Goal: Task Accomplishment & Management: Use online tool/utility

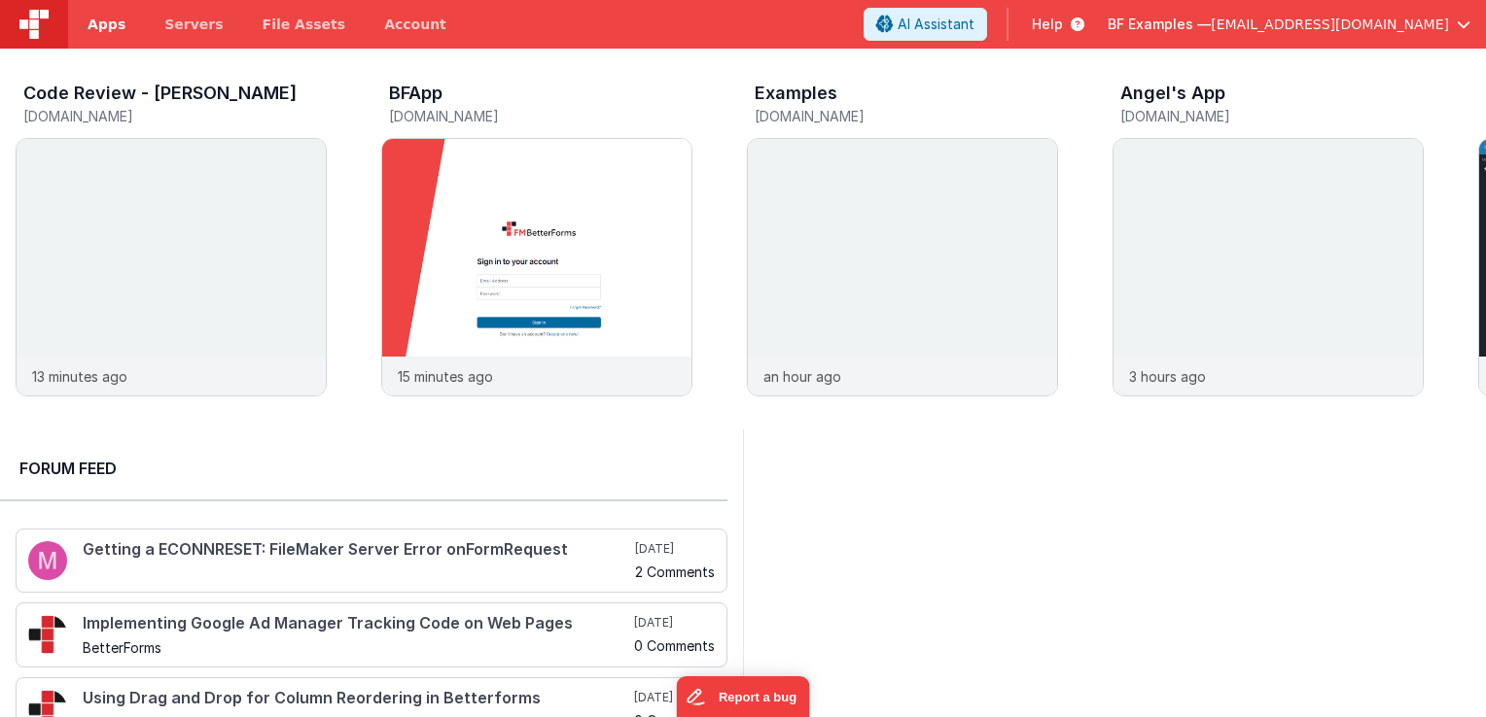
click at [105, 34] on link "Apps" at bounding box center [106, 24] width 77 height 49
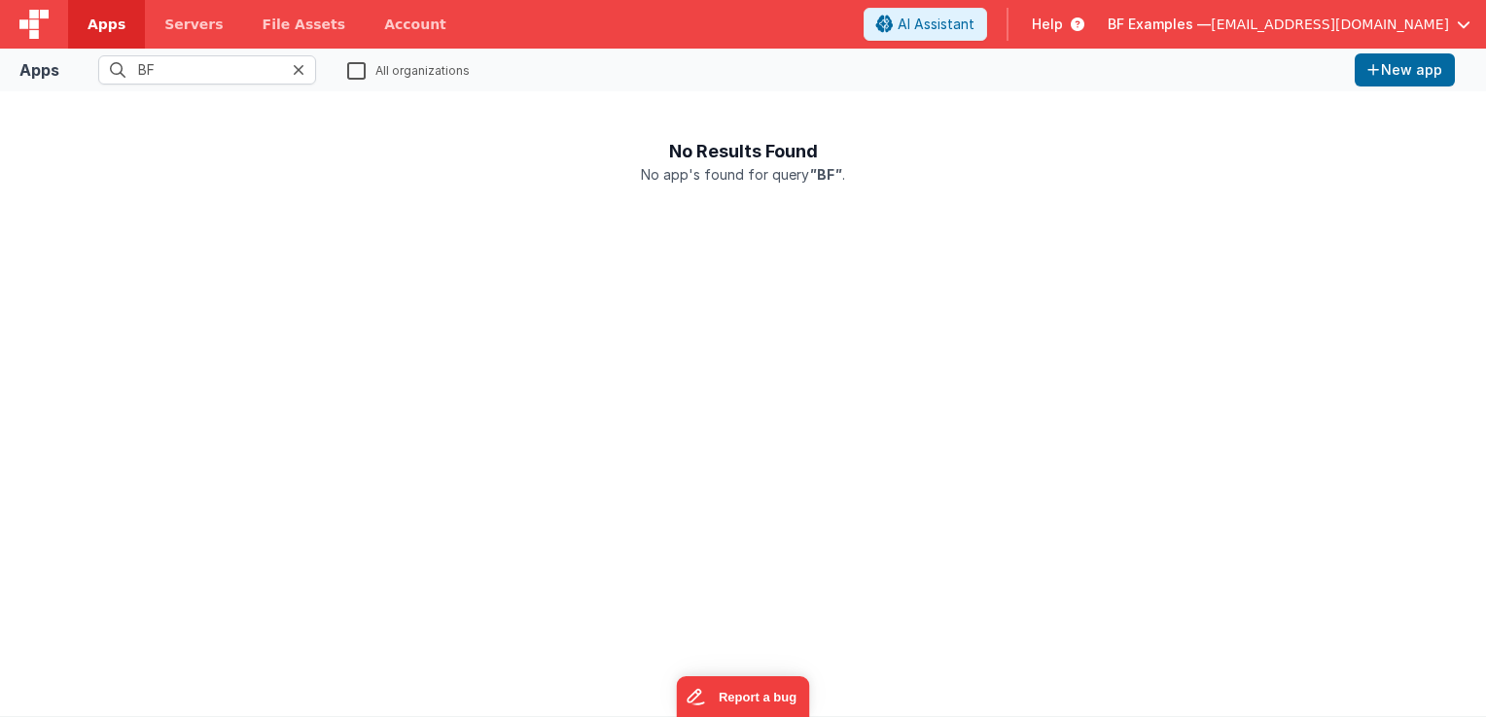
click at [354, 68] on label "All organizations" at bounding box center [408, 69] width 122 height 18
click at [0, 0] on input "All organizations" at bounding box center [0, 0] width 0 height 0
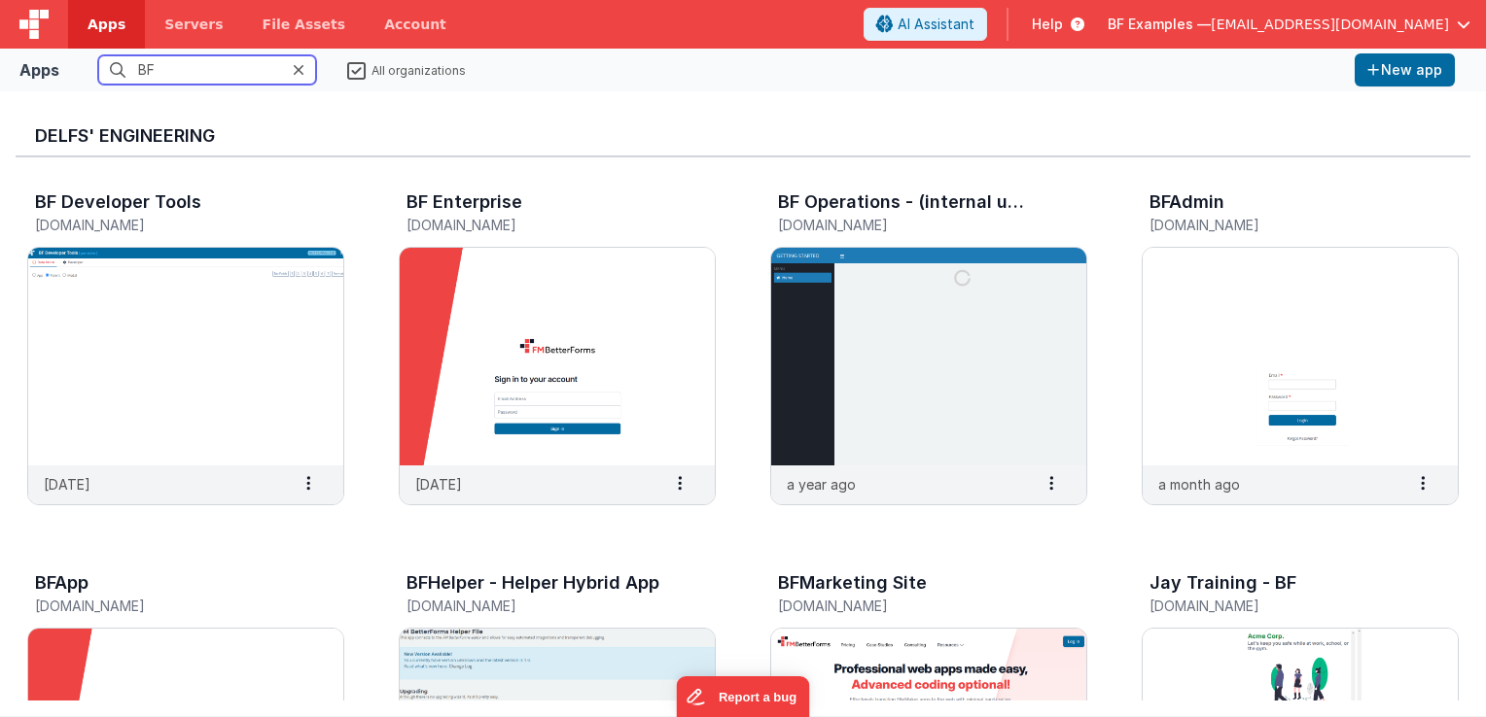
click at [269, 69] on input "BF" at bounding box center [207, 69] width 218 height 29
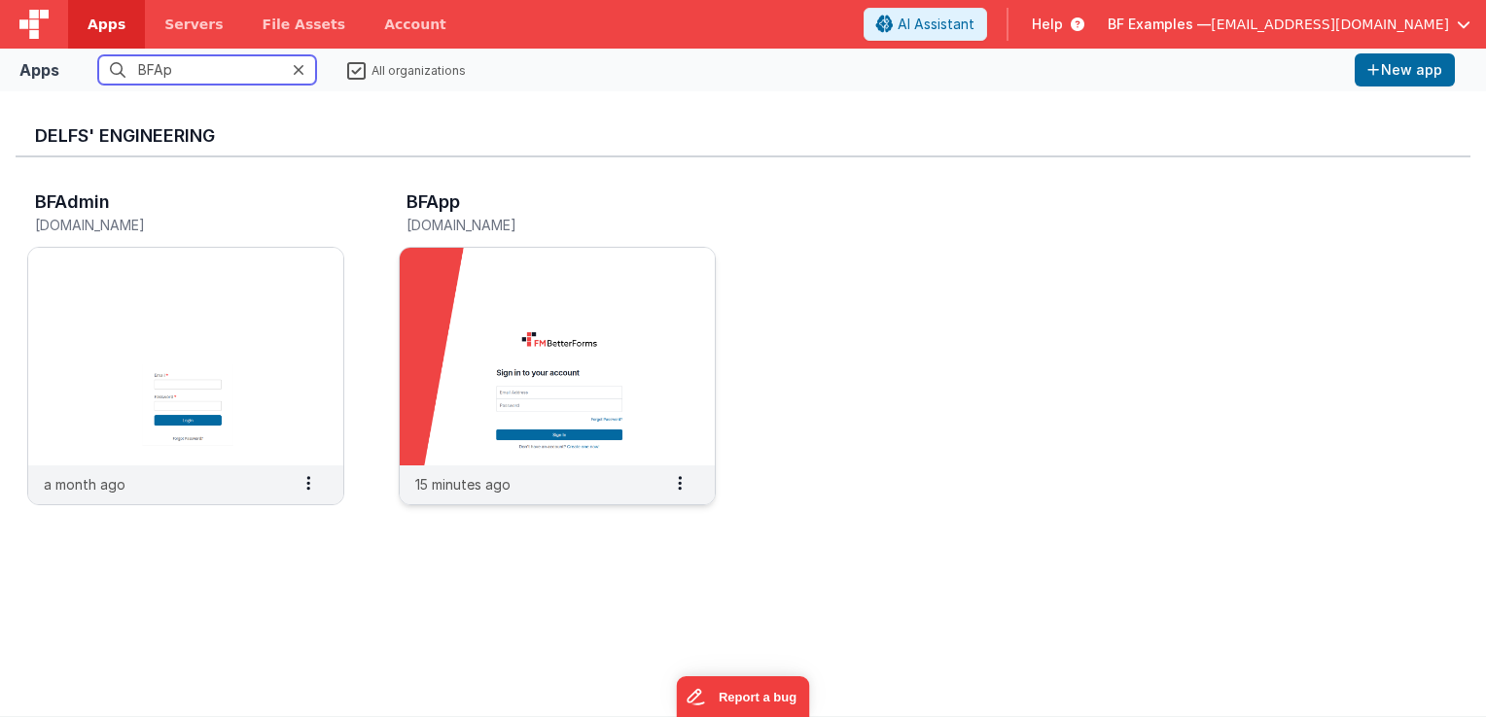
type input "BFAp"
click at [700, 419] on img at bounding box center [557, 357] width 315 height 218
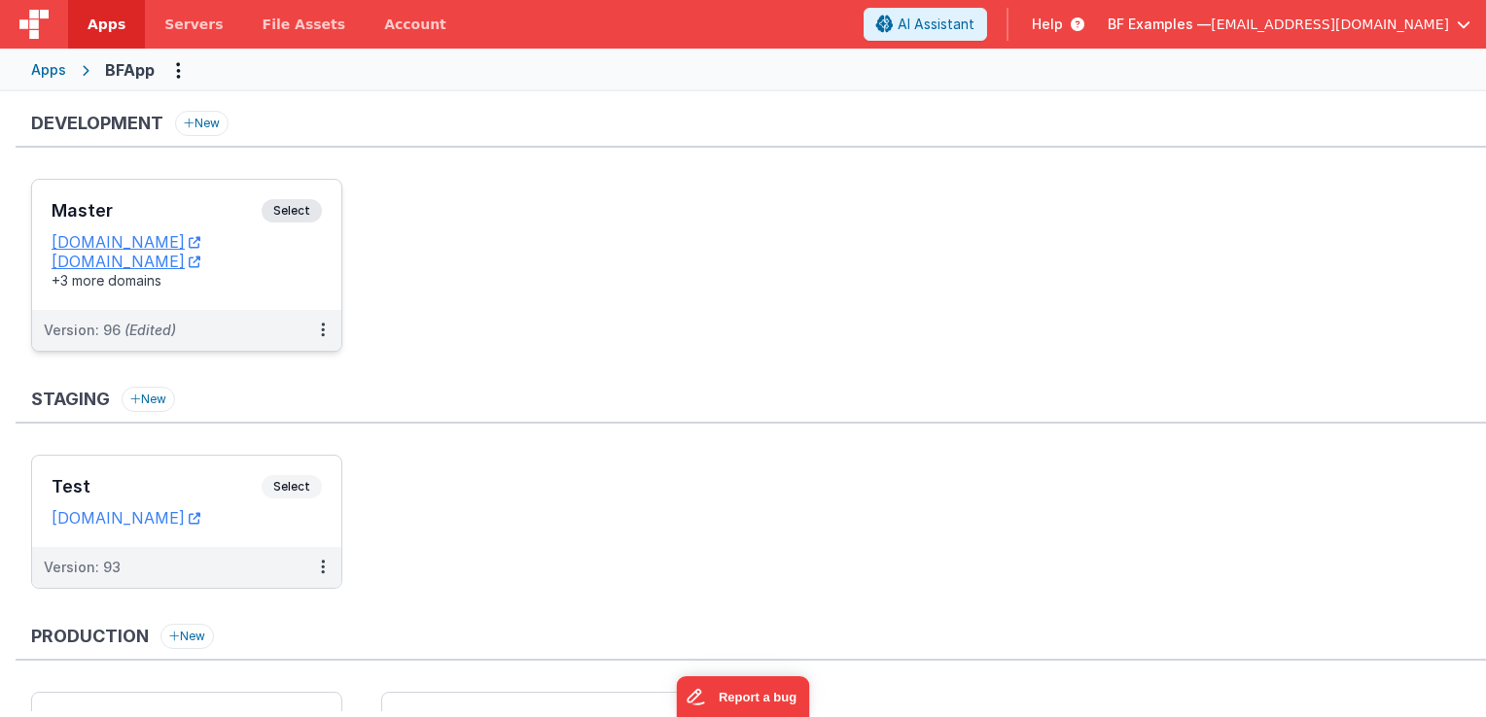
click at [284, 211] on span "Select" at bounding box center [292, 210] width 60 height 23
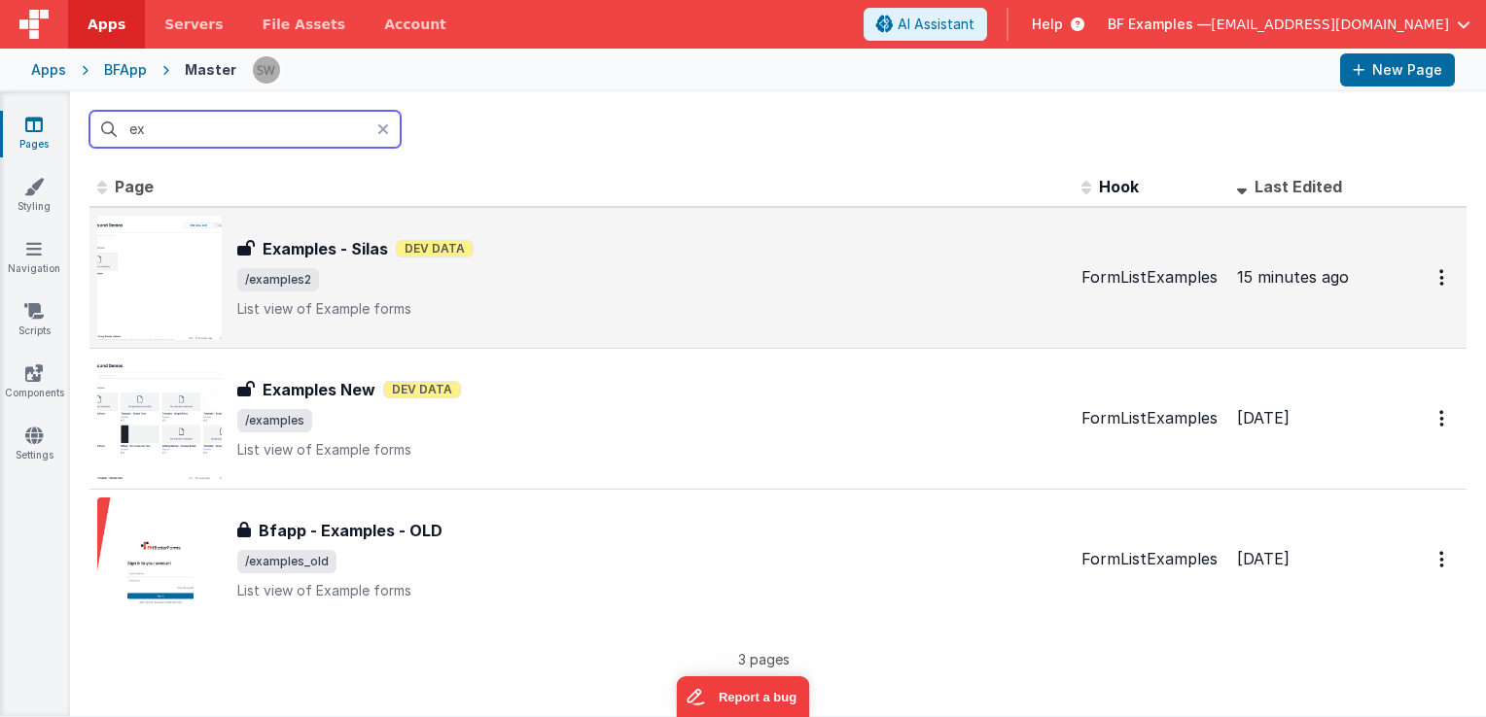
type input "ex"
click at [506, 280] on span "/examples2" at bounding box center [651, 279] width 828 height 23
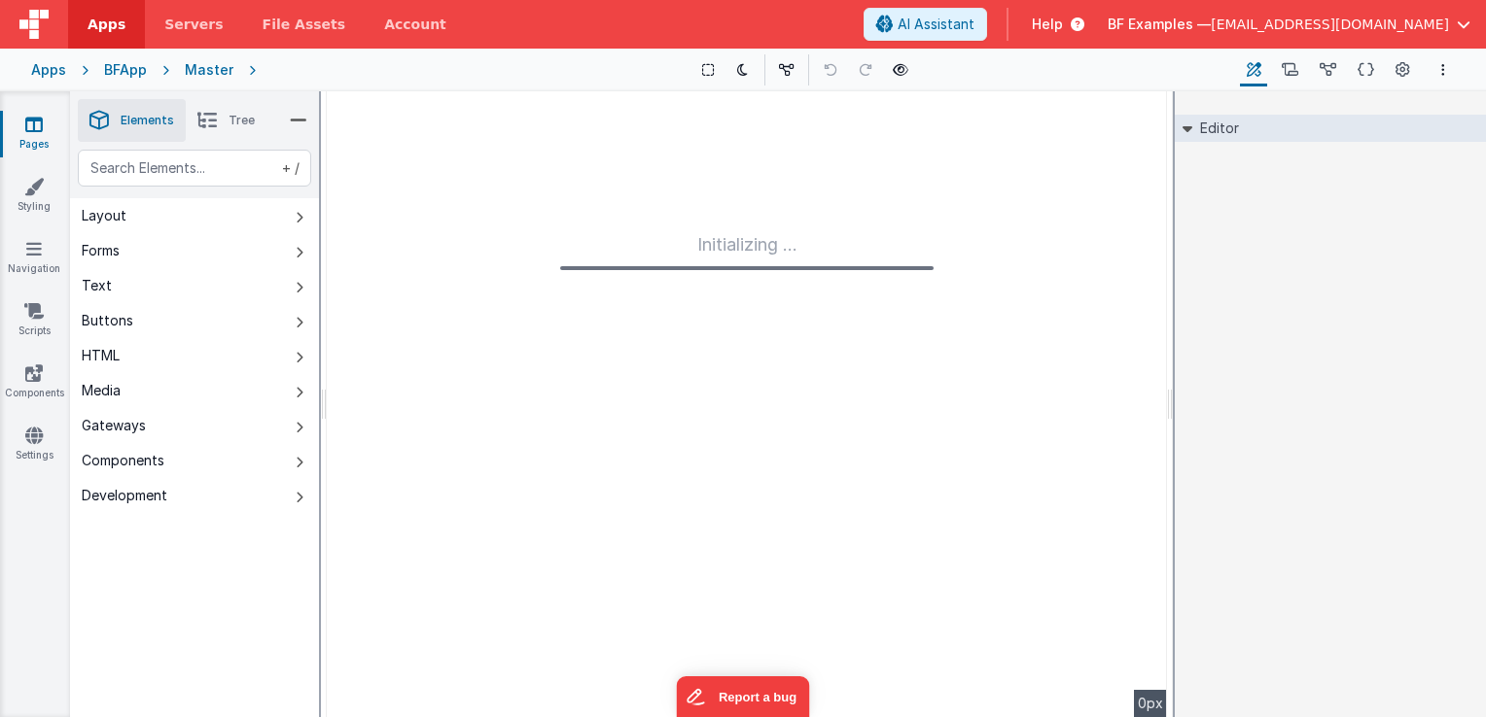
click at [837, 69] on icon at bounding box center [830, 70] width 14 height 14
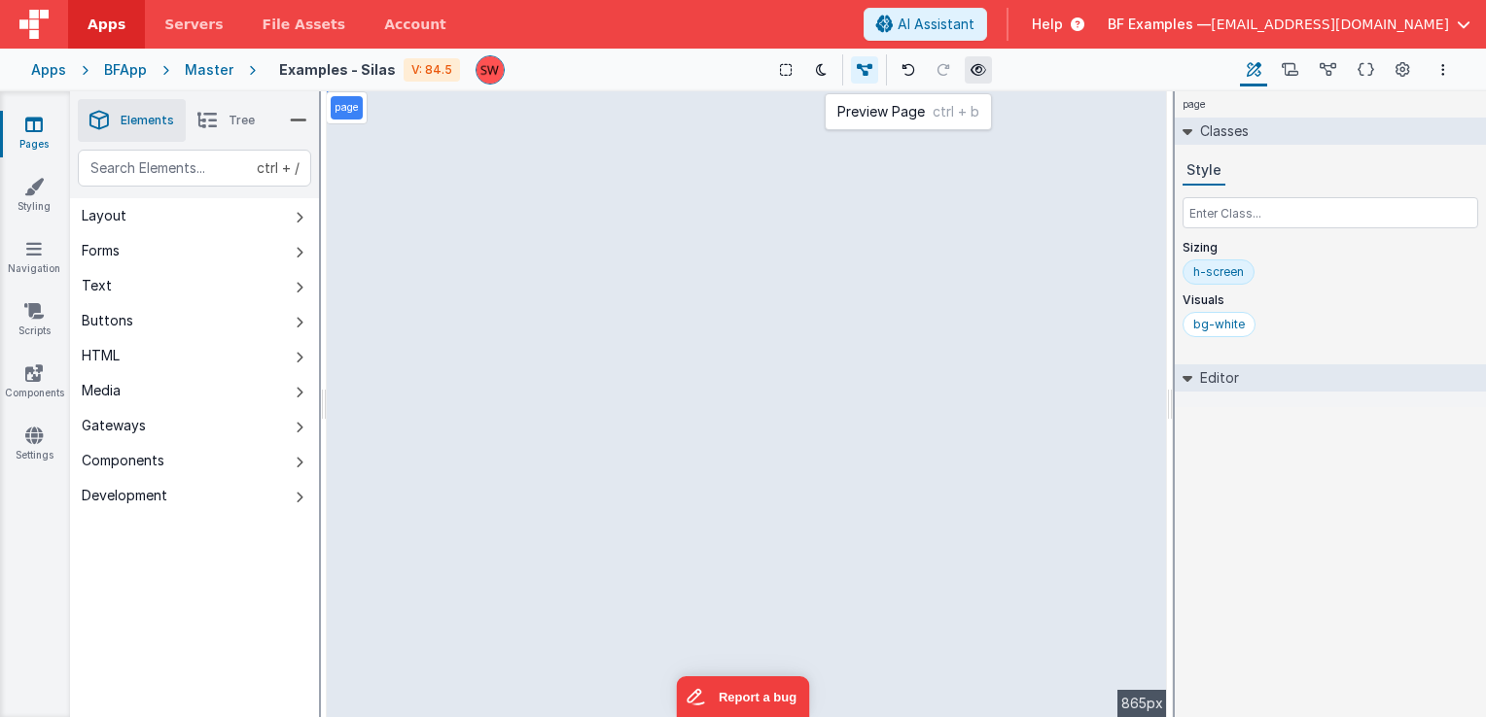
click at [970, 64] on icon at bounding box center [978, 70] width 16 height 14
click at [1282, 71] on icon at bounding box center [1289, 70] width 17 height 20
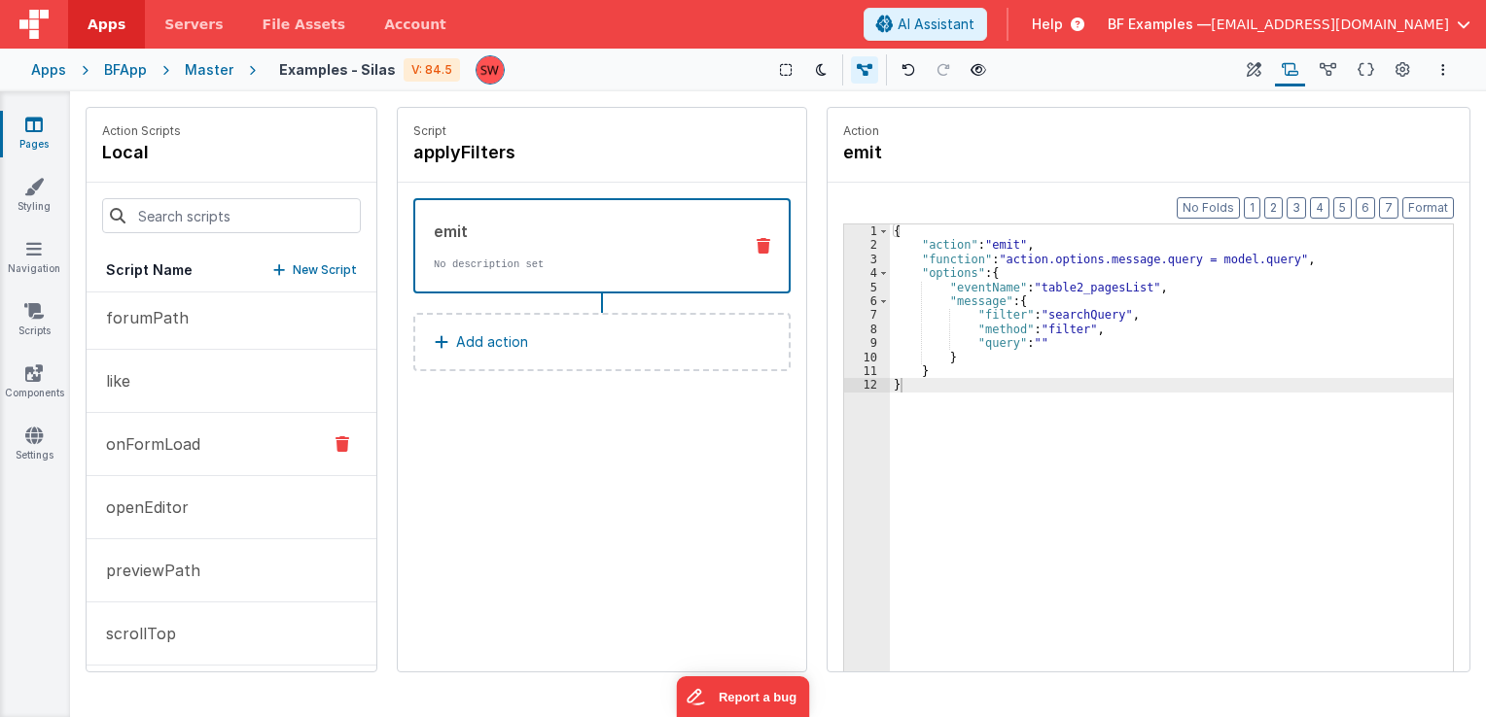
click at [183, 448] on p "onFormLoad" at bounding box center [147, 444] width 106 height 23
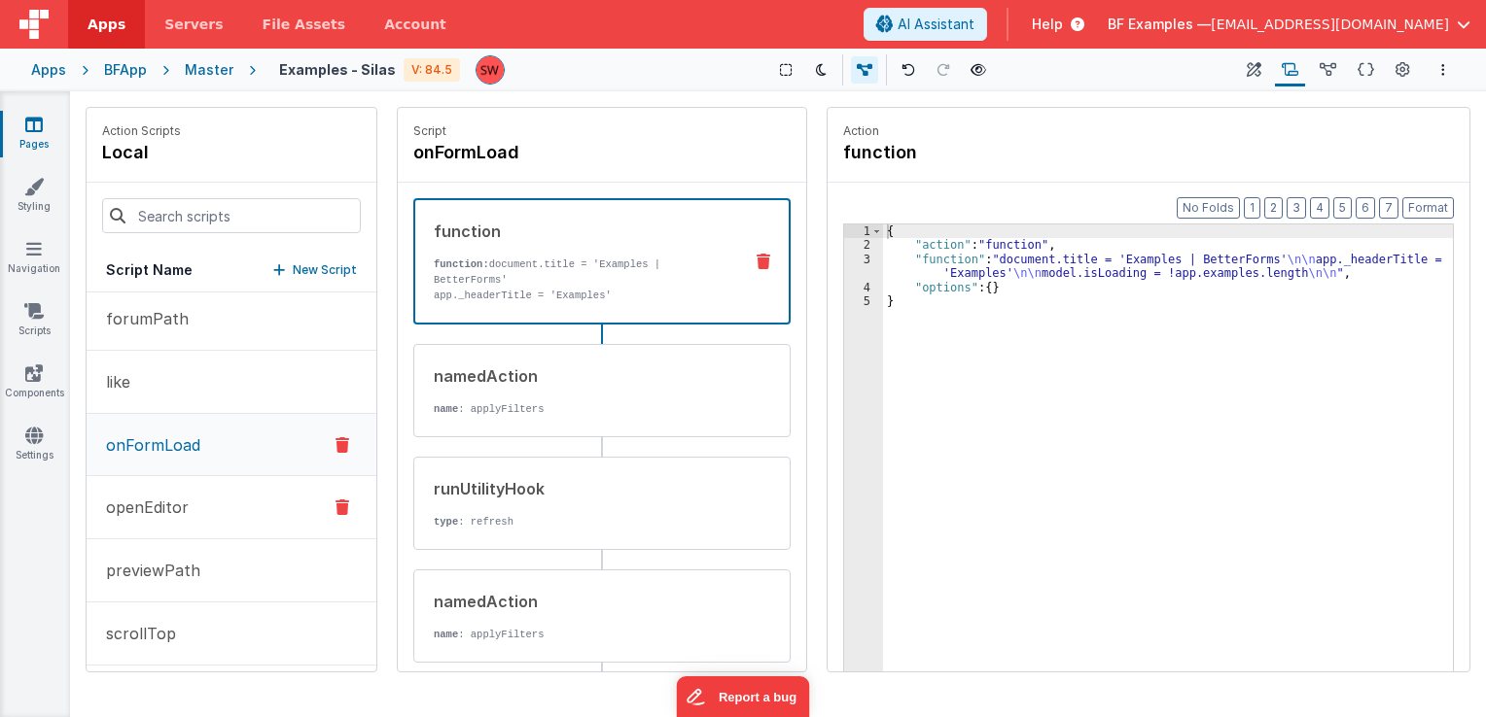
click at [196, 517] on button "openEditor" at bounding box center [232, 507] width 290 height 63
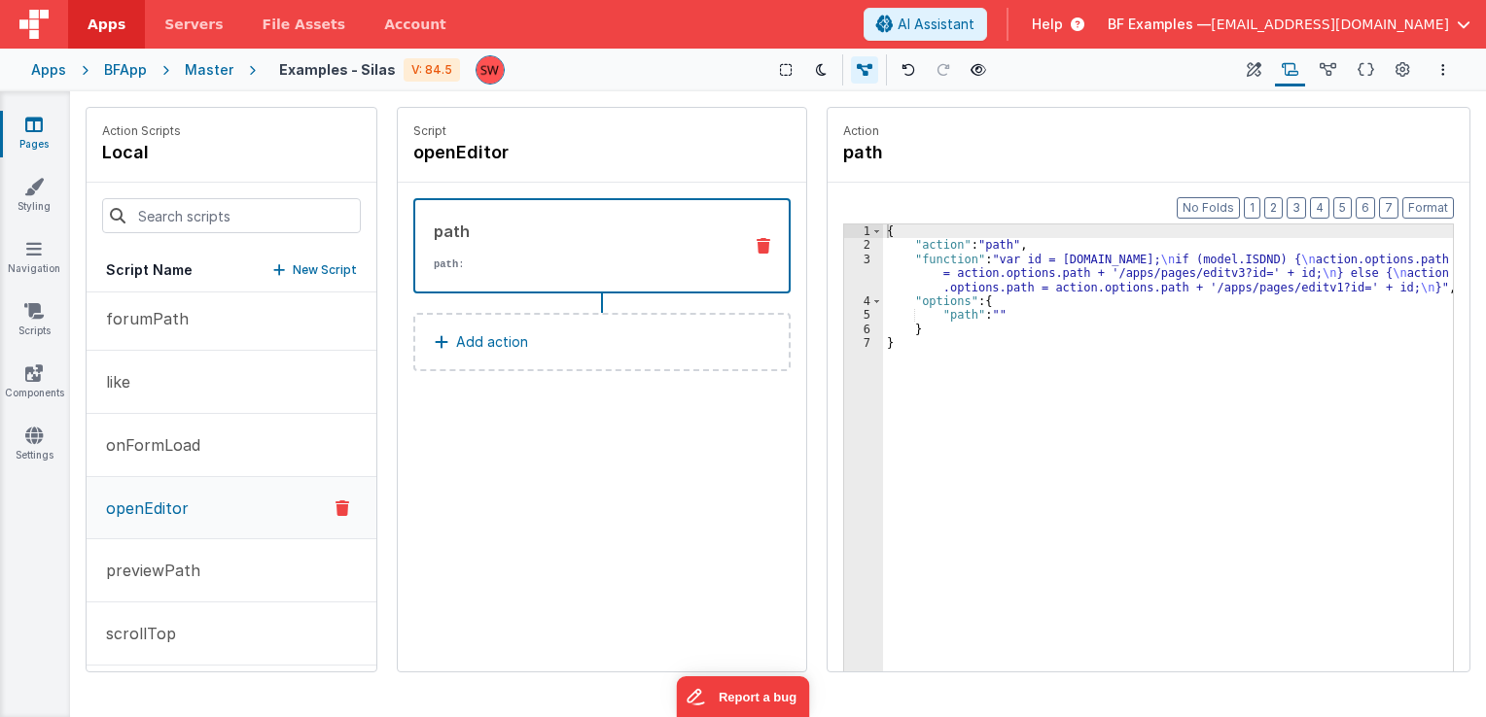
click at [1116, 257] on div "{ "action" : "path" , "function" : "var id = [DOMAIN_NAME]; \n if (model.ISDND)…" at bounding box center [1168, 493] width 571 height 537
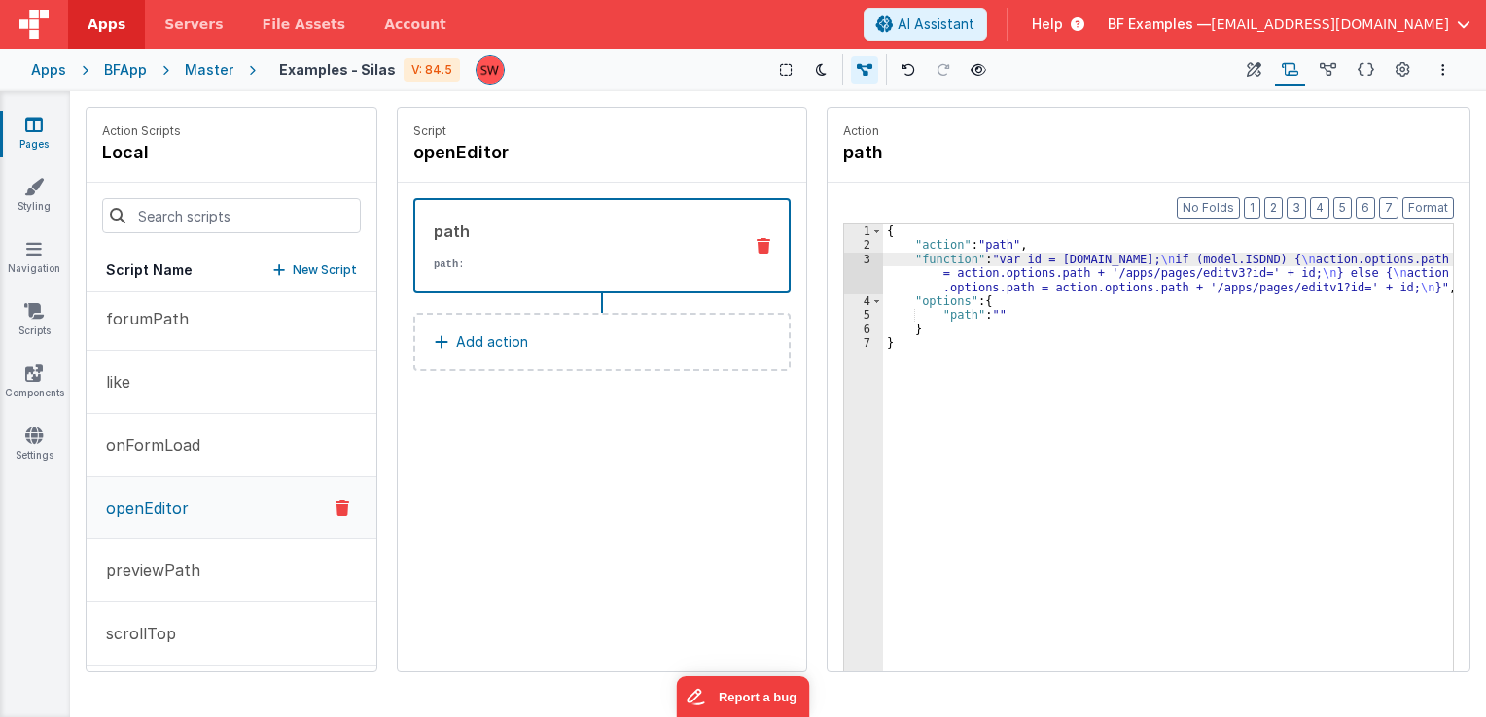
click at [1056, 259] on div "{ "action" : "path" , "function" : "var id = [DOMAIN_NAME]; \n if (model.ISDND)…" at bounding box center [1168, 493] width 571 height 537
click at [1086, 265] on div "{ "action" : "path" , "function" : "var id = [DOMAIN_NAME]; \n if (model.ISDND)…" at bounding box center [1168, 493] width 571 height 537
click at [1121, 262] on div "{ "action" : "path" , "function" : "var id = [DOMAIN_NAME]; \n if (model.ISDND)…" at bounding box center [1168, 493] width 571 height 537
click at [1174, 257] on div "{ "action" : "path" , "function" : "var id = [DOMAIN_NAME]; \n if (model.ISDND)…" at bounding box center [1168, 493] width 571 height 537
click at [1190, 259] on div "{ "action" : "path" , "function" : "var id = [DOMAIN_NAME]; \n if (model.ISDND)…" at bounding box center [1168, 493] width 571 height 537
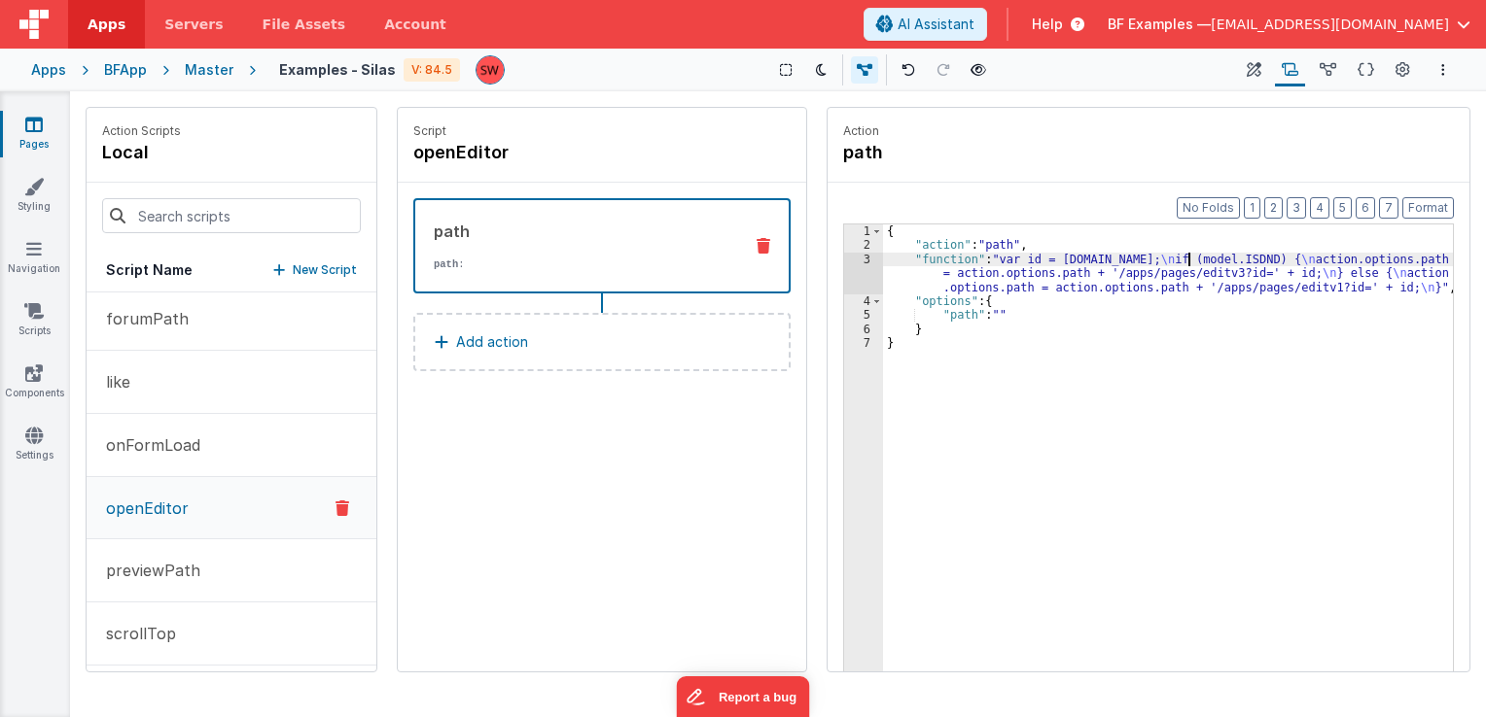
click at [1210, 261] on div "{ "action" : "path" , "function" : "var id = [DOMAIN_NAME]; \n if (model.ISDND)…" at bounding box center [1168, 493] width 571 height 537
click at [1282, 262] on div "{ "action" : "path" , "function" : "var id = [DOMAIN_NAME]; \n if (model.ISDND)…" at bounding box center [1168, 493] width 571 height 537
click at [1267, 261] on div "{ "action" : "path" , "function" : "var id = [DOMAIN_NAME]; \n if (model.ISDND)…" at bounding box center [1168, 493] width 571 height 537
click at [1092, 261] on div "{ "action" : "path" , "function" : "var id = [DOMAIN_NAME]; \n if (model.ISDND)…" at bounding box center [1168, 493] width 571 height 537
click at [1082, 259] on div "{ "action" : "path" , "function" : "var id = [DOMAIN_NAME]; \n if (model.ISDND)…" at bounding box center [1168, 493] width 571 height 537
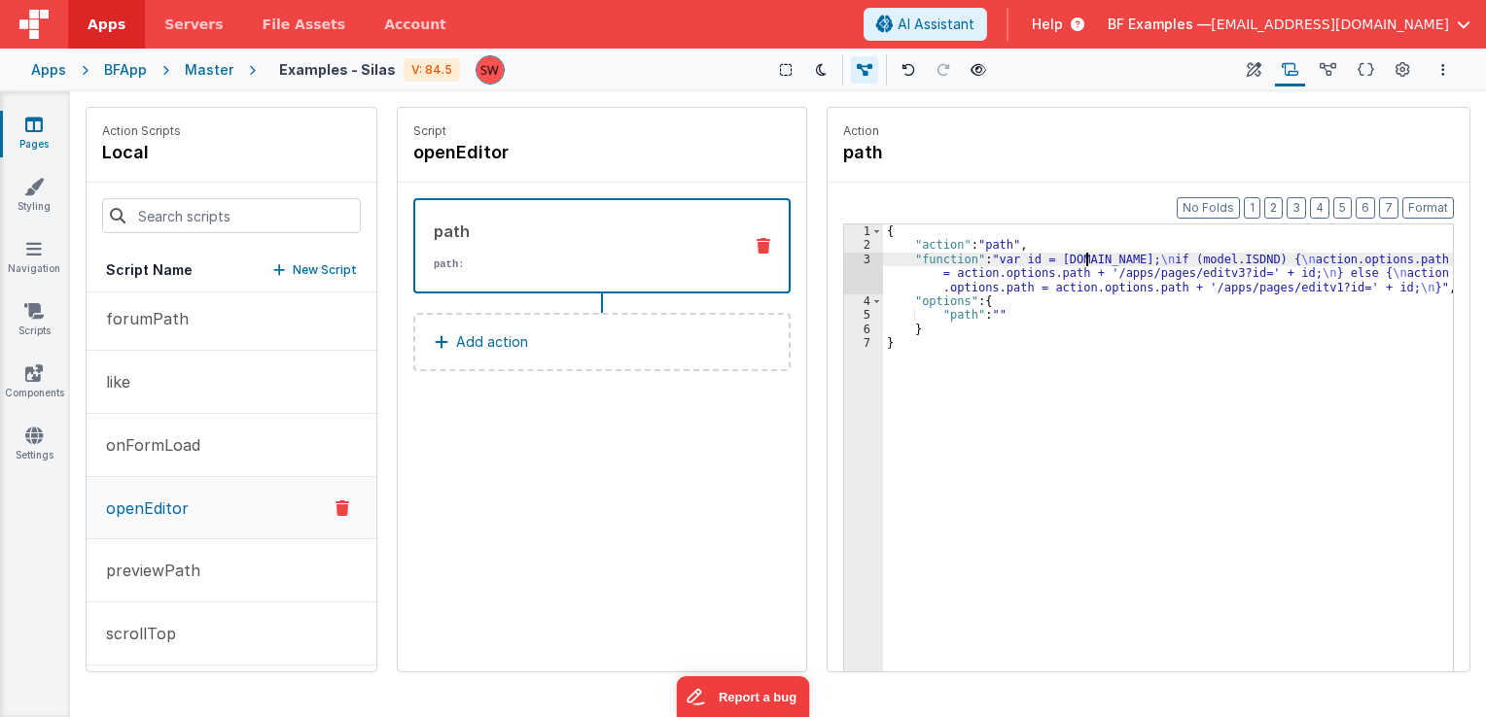
click at [1082, 259] on div "{ "action" : "path" , "function" : "var id = [DOMAIN_NAME]; \n if (model.ISDND)…" at bounding box center [1168, 493] width 571 height 537
click at [1117, 262] on div "{ "action" : "path" , "function" : "var id = [DOMAIN_NAME]; \n if (model.ISDND)…" at bounding box center [1168, 493] width 571 height 537
click at [1153, 259] on div "{ "action" : "path" , "function" : "var id = [DOMAIN_NAME]; \n if (model.ISDND)…" at bounding box center [1168, 493] width 571 height 537
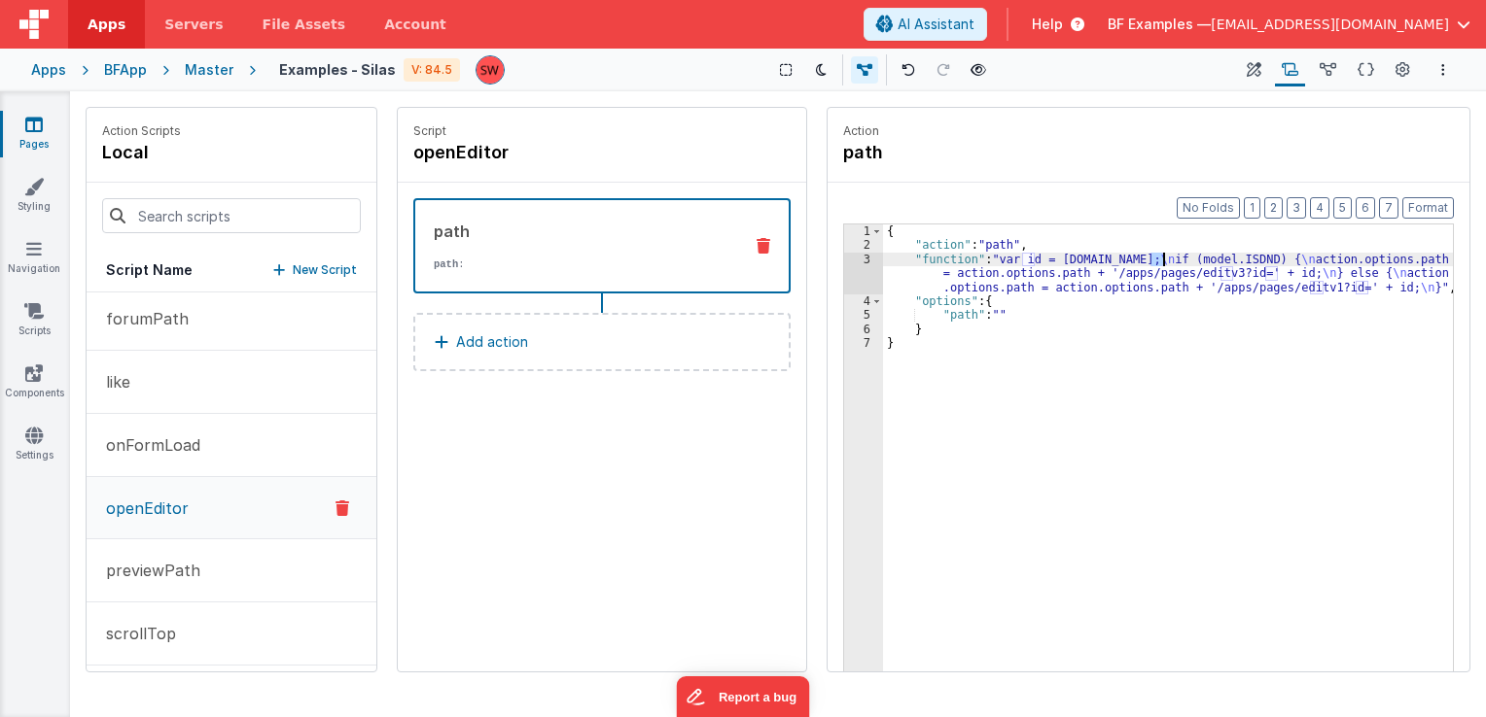
click at [1022, 260] on div "{ "action" : "path" , "function" : "var id = [DOMAIN_NAME]; \n if (model.ISDND)…" at bounding box center [1168, 493] width 571 height 537
click at [1211, 273] on div "{ "action" : "path" , "function" : "var id = [DOMAIN_NAME]; \n if (model.ISDND)…" at bounding box center [1168, 493] width 571 height 537
click at [970, 76] on icon at bounding box center [978, 70] width 16 height 14
click at [1072, 266] on div "{ "action" : "path" , "function" : "var id = [DOMAIN_NAME]; \n if (model.ISDND)…" at bounding box center [1168, 493] width 571 height 537
click at [1133, 260] on div "{ "action" : "path" , "function" : "var id = [DOMAIN_NAME]; \n if (model.ISDND)…" at bounding box center [1168, 493] width 571 height 537
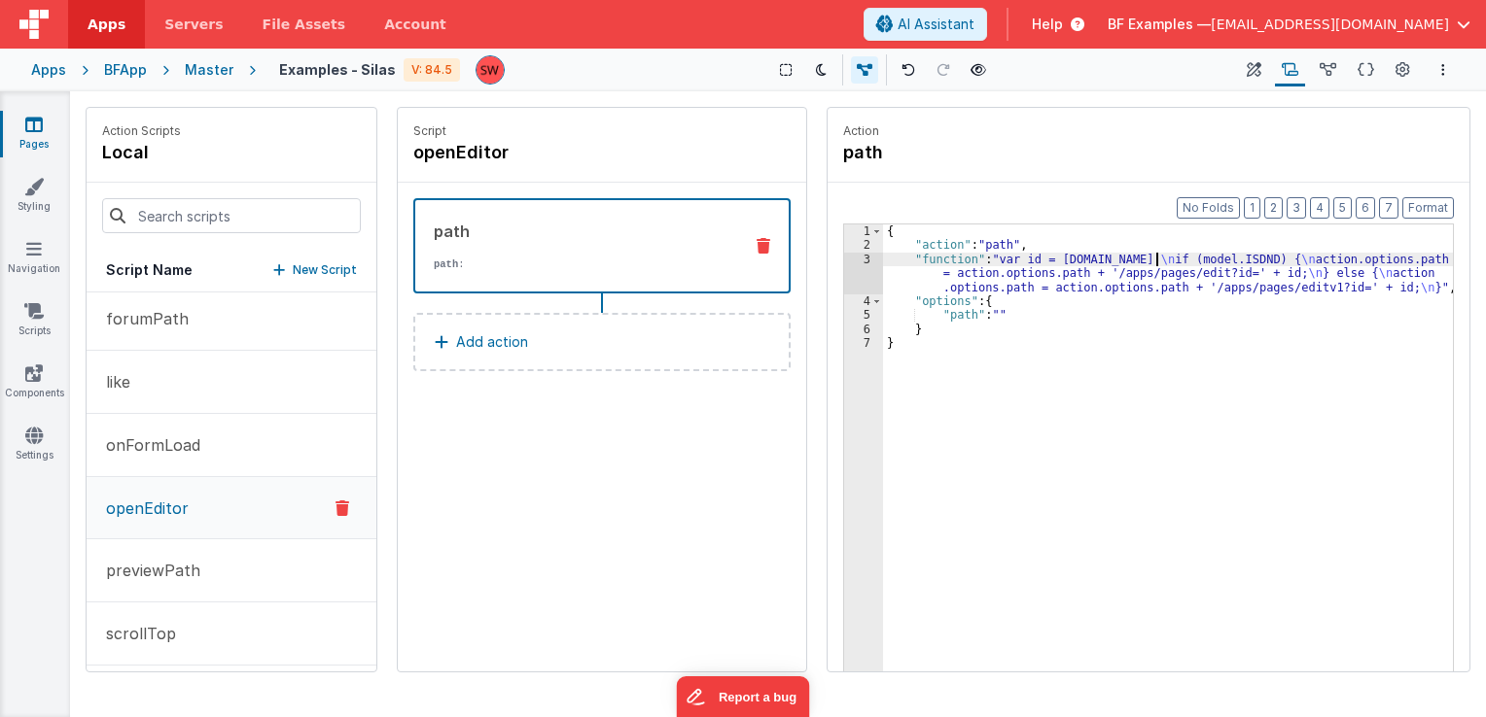
click at [1159, 261] on div "{ "action" : "path" , "function" : "var id = [DOMAIN_NAME]; \n if (model.ISDND)…" at bounding box center [1168, 493] width 571 height 537
click at [1168, 262] on div "{ "action" : "path" , "function" : "var id = [DOMAIN_NAME]; \n if (model.ISDND)…" at bounding box center [1168, 493] width 571 height 537
click at [1208, 259] on div "{ "action" : "path" , "function" : "var id = [DOMAIN_NAME]; \n if (model.ISDND)…" at bounding box center [1168, 493] width 571 height 537
click at [1241, 262] on div "{ "action" : "path" , "function" : "var id = [DOMAIN_NAME]; \n if (model.ISDND)…" at bounding box center [1168, 493] width 571 height 537
click at [1271, 260] on div "{ "action" : "path" , "function" : "var id = [DOMAIN_NAME]; \n if (model.ISDND)…" at bounding box center [1168, 493] width 571 height 537
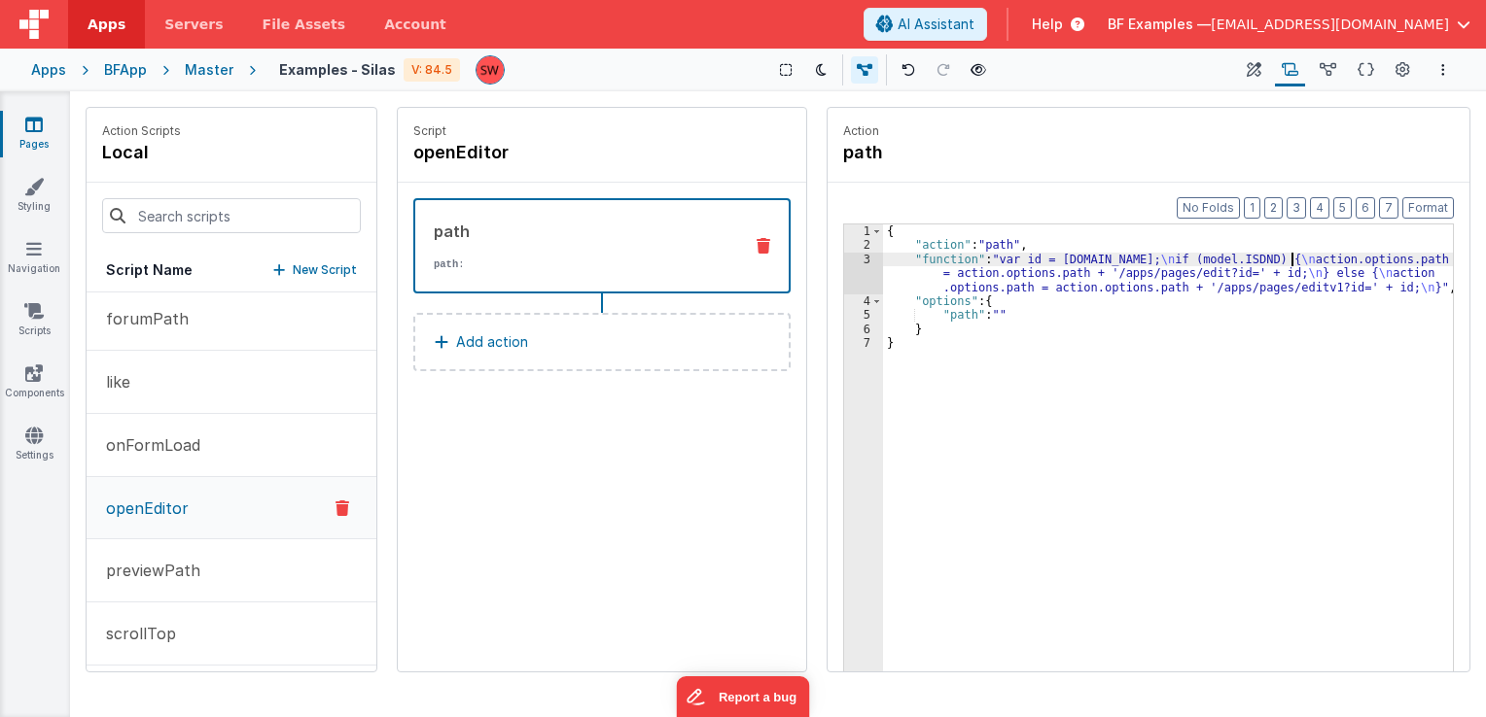
click at [1291, 260] on div "{ "action" : "path" , "function" : "var id = [DOMAIN_NAME]; \n if (model.ISDND)…" at bounding box center [1168, 493] width 571 height 537
click at [1069, 270] on div "{ "action" : "path" , "function" : "var id = [DOMAIN_NAME]; \n if (model.ISDND)…" at bounding box center [1168, 493] width 571 height 537
click at [1123, 272] on div "{ "action" : "path" , "function" : "var id = [DOMAIN_NAME]; \n if (model.ISDND)…" at bounding box center [1168, 493] width 571 height 537
click at [1177, 271] on div "{ "action" : "path" , "function" : "var id = [DOMAIN_NAME]; \n if (model.ISDND)…" at bounding box center [1168, 493] width 571 height 537
click at [1213, 271] on div "{ "action" : "path" , "function" : "var id = [DOMAIN_NAME]; \n if (model.ISDND)…" at bounding box center [1168, 493] width 571 height 537
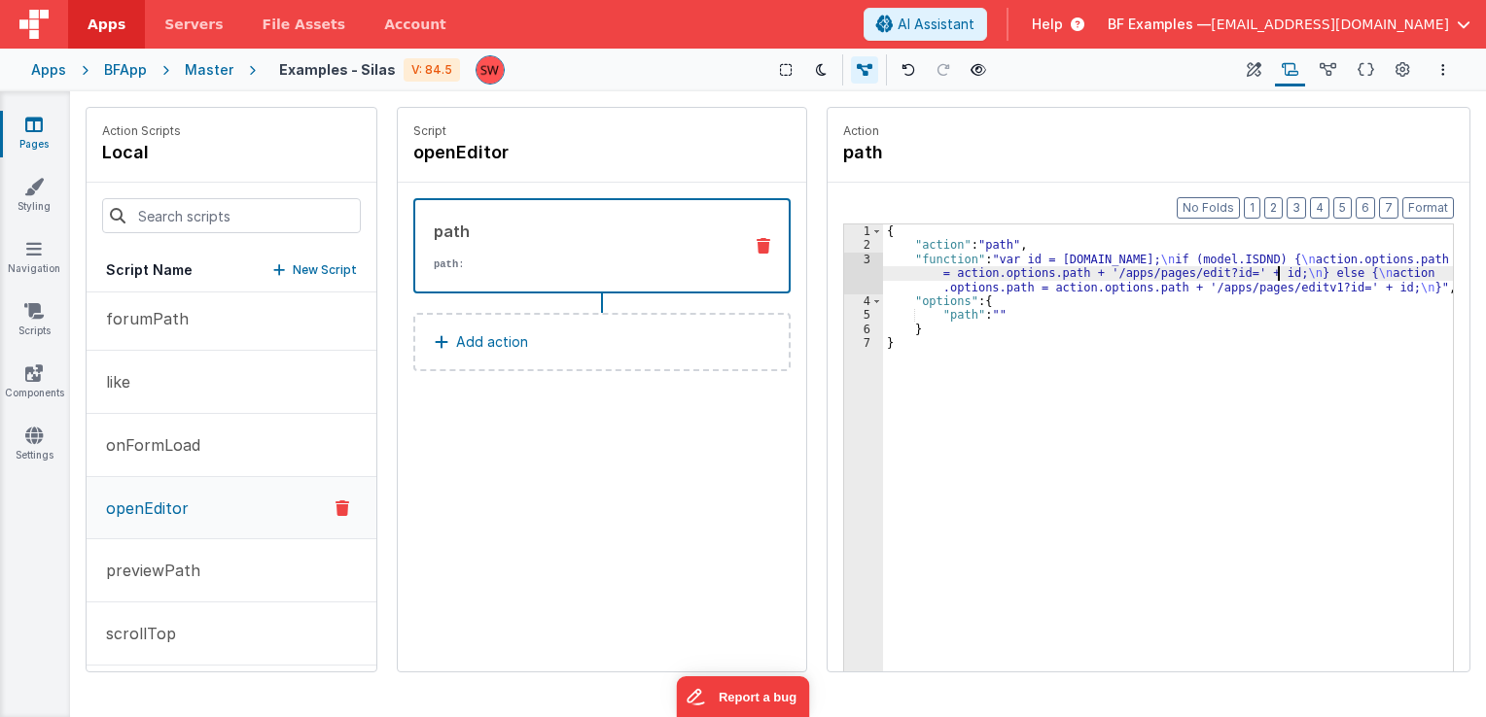
click at [1278, 274] on div "{ "action" : "path" , "function" : "var id = [DOMAIN_NAME]; \n if (model.ISDND)…" at bounding box center [1168, 493] width 571 height 537
click at [1300, 274] on div "{ "action" : "path" , "function" : "var id = [DOMAIN_NAME]; \n if (model.ISDND)…" at bounding box center [1168, 493] width 571 height 537
click at [1323, 273] on div "{ "action" : "path" , "function" : "var id = [DOMAIN_NAME]; \n if (model.ISDND)…" at bounding box center [1168, 493] width 571 height 537
click at [1335, 71] on icon at bounding box center [1327, 70] width 17 height 20
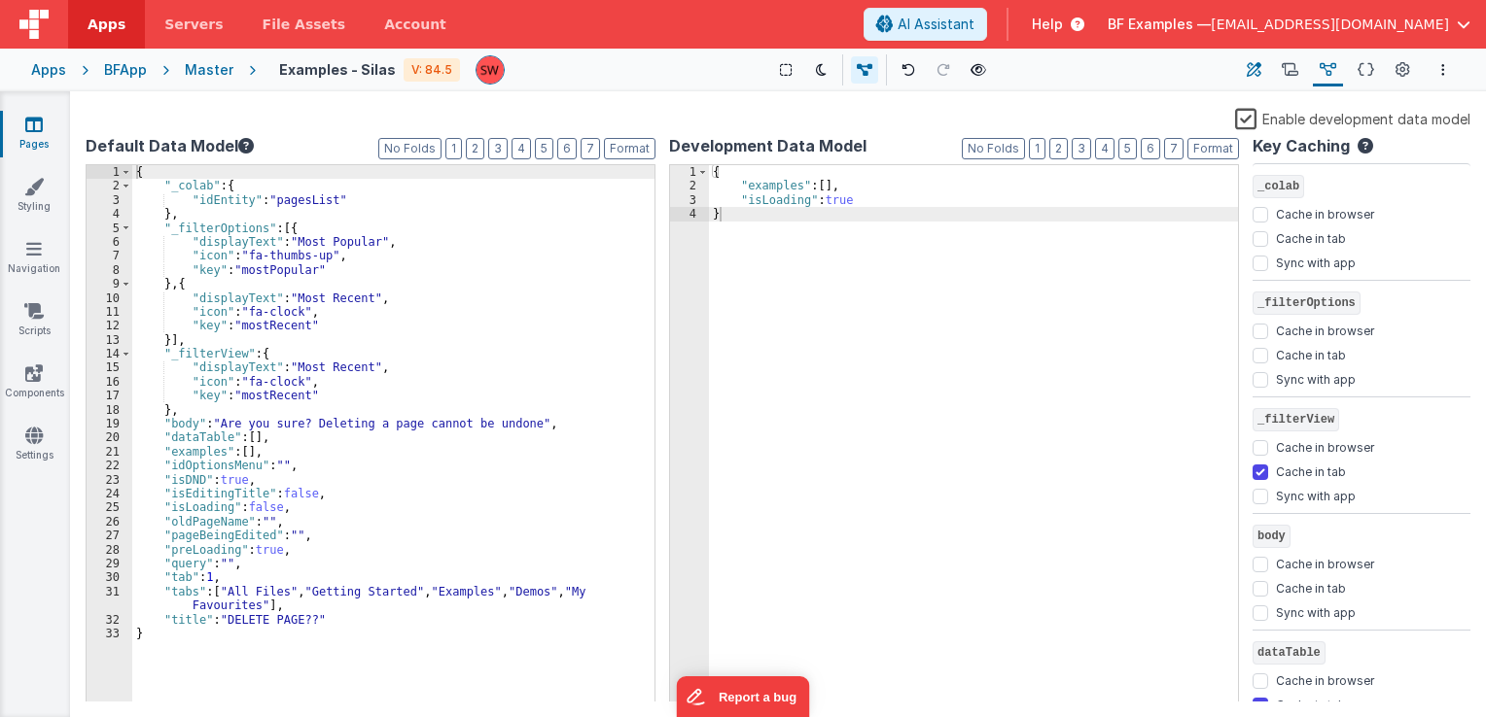
click at [1248, 66] on icon at bounding box center [1253, 70] width 15 height 20
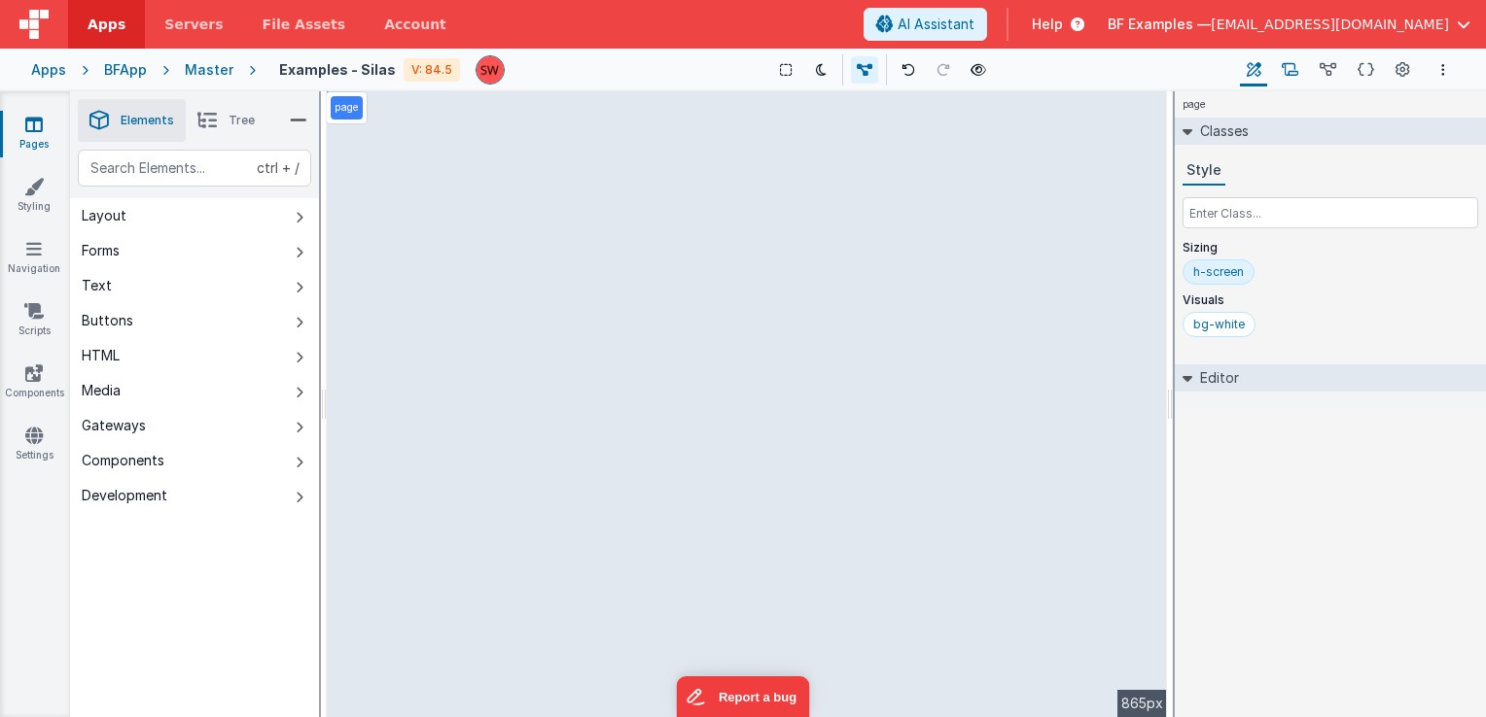
click at [1290, 79] on icon at bounding box center [1289, 70] width 17 height 20
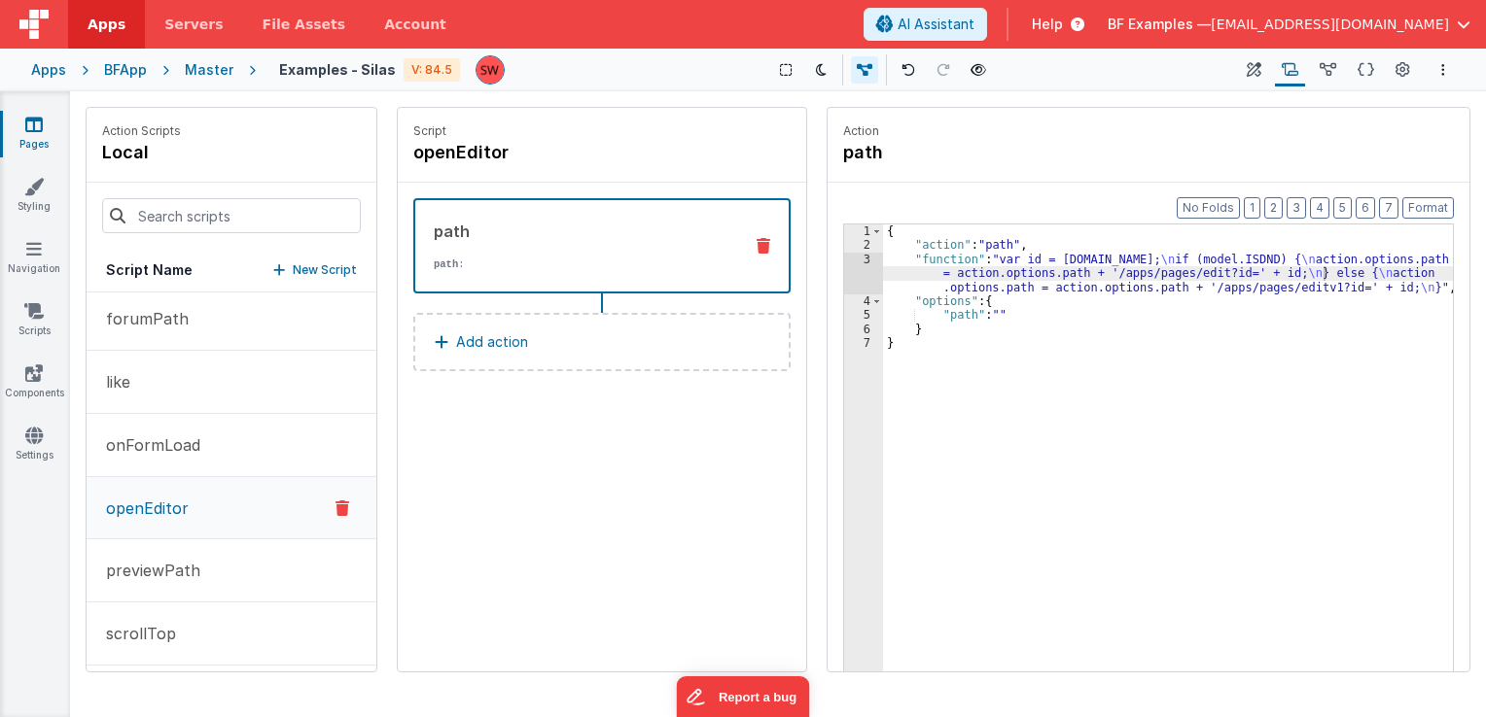
click at [1257, 263] on div "{ "action" : "path" , "function" : "var id = [DOMAIN_NAME]; \n if (model.ISDND)…" at bounding box center [1168, 493] width 571 height 537
click at [978, 68] on button at bounding box center [977, 69] width 27 height 27
